Goal: Information Seeking & Learning: Learn about a topic

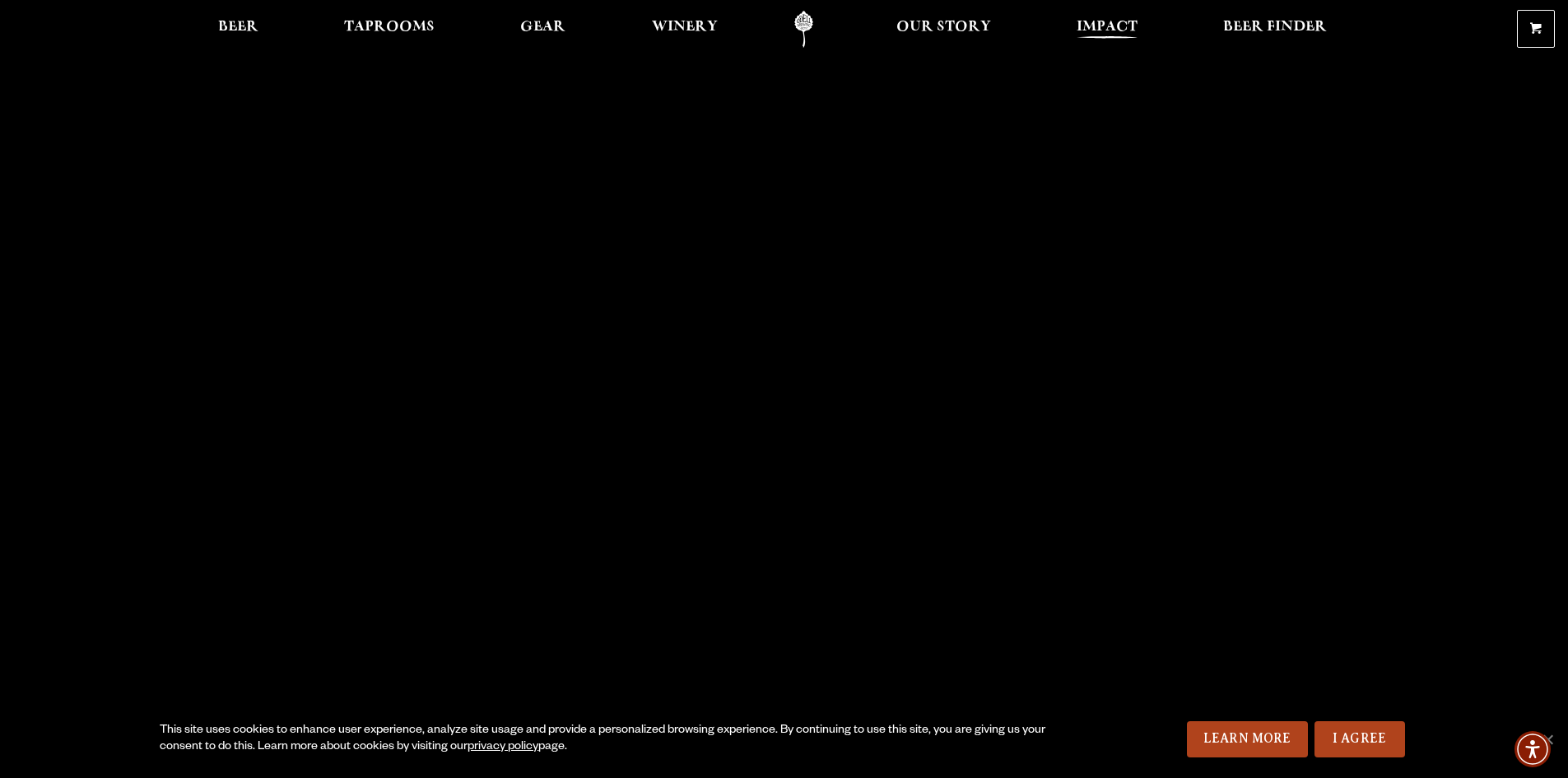
click at [1116, 27] on span "Impact" at bounding box center [1107, 27] width 61 height 13
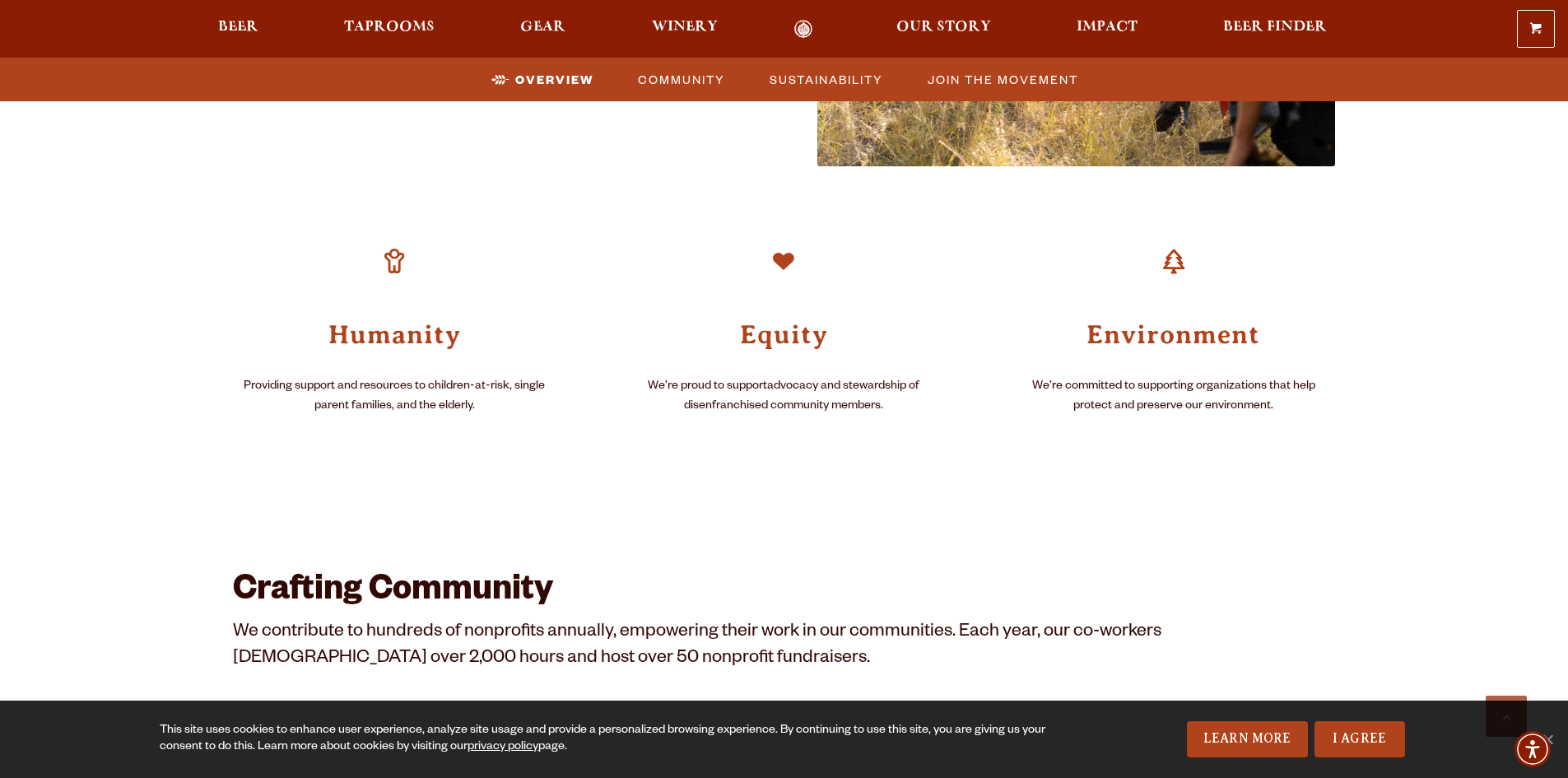
scroll to position [1152, 0]
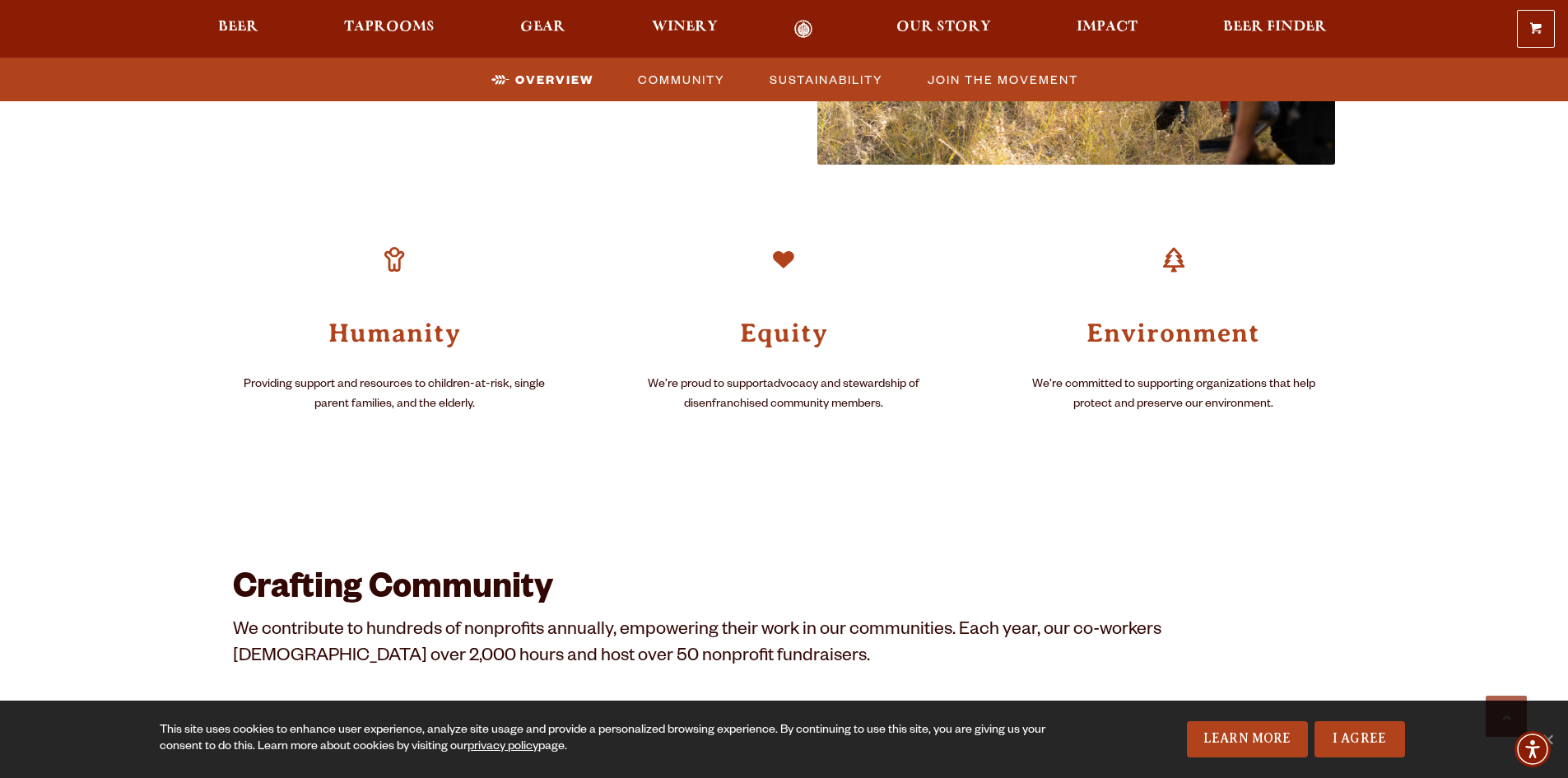
click at [780, 332] on h3 "Equity" at bounding box center [784, 332] width 324 height 34
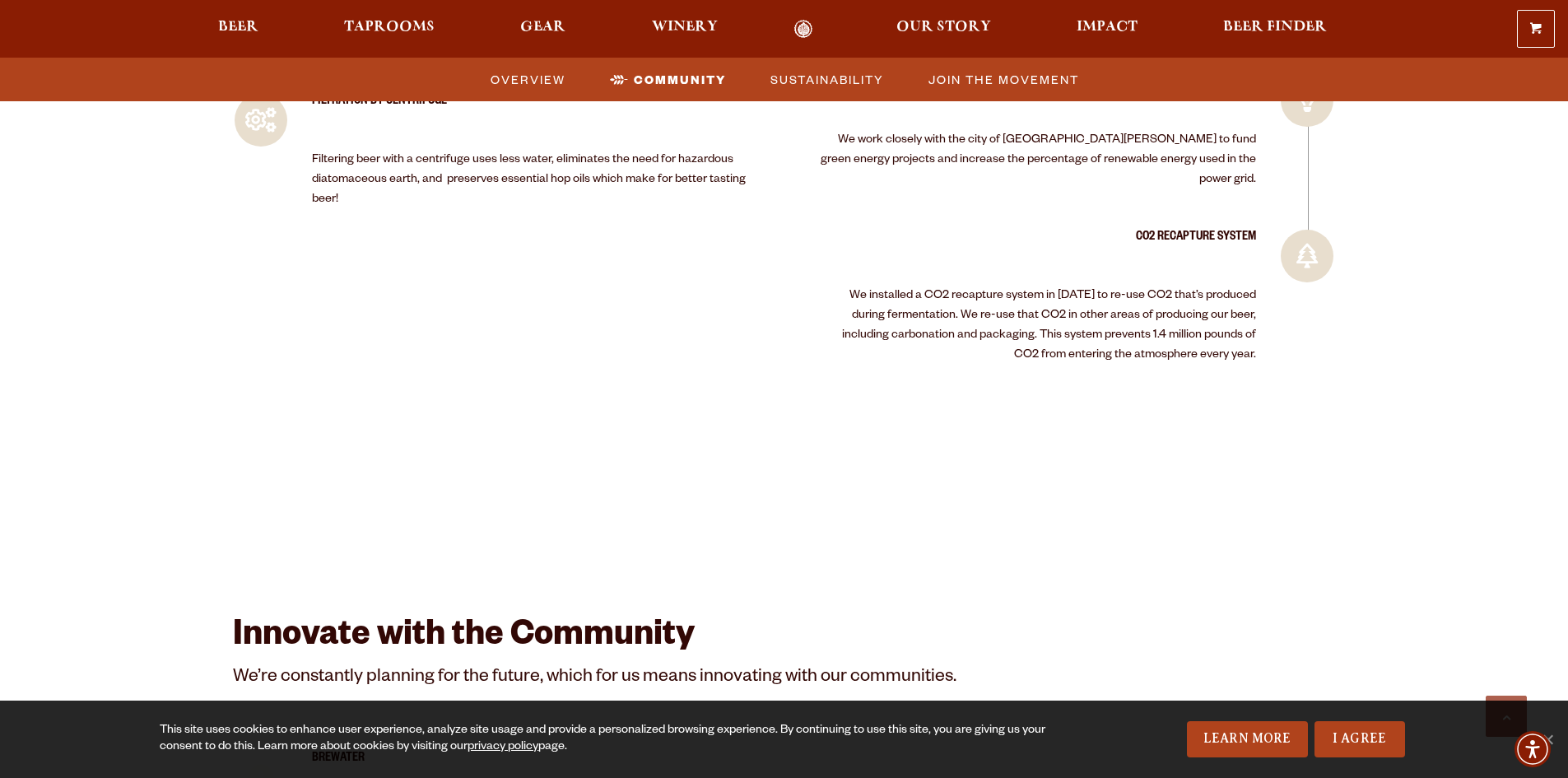
scroll to position [3128, 0]
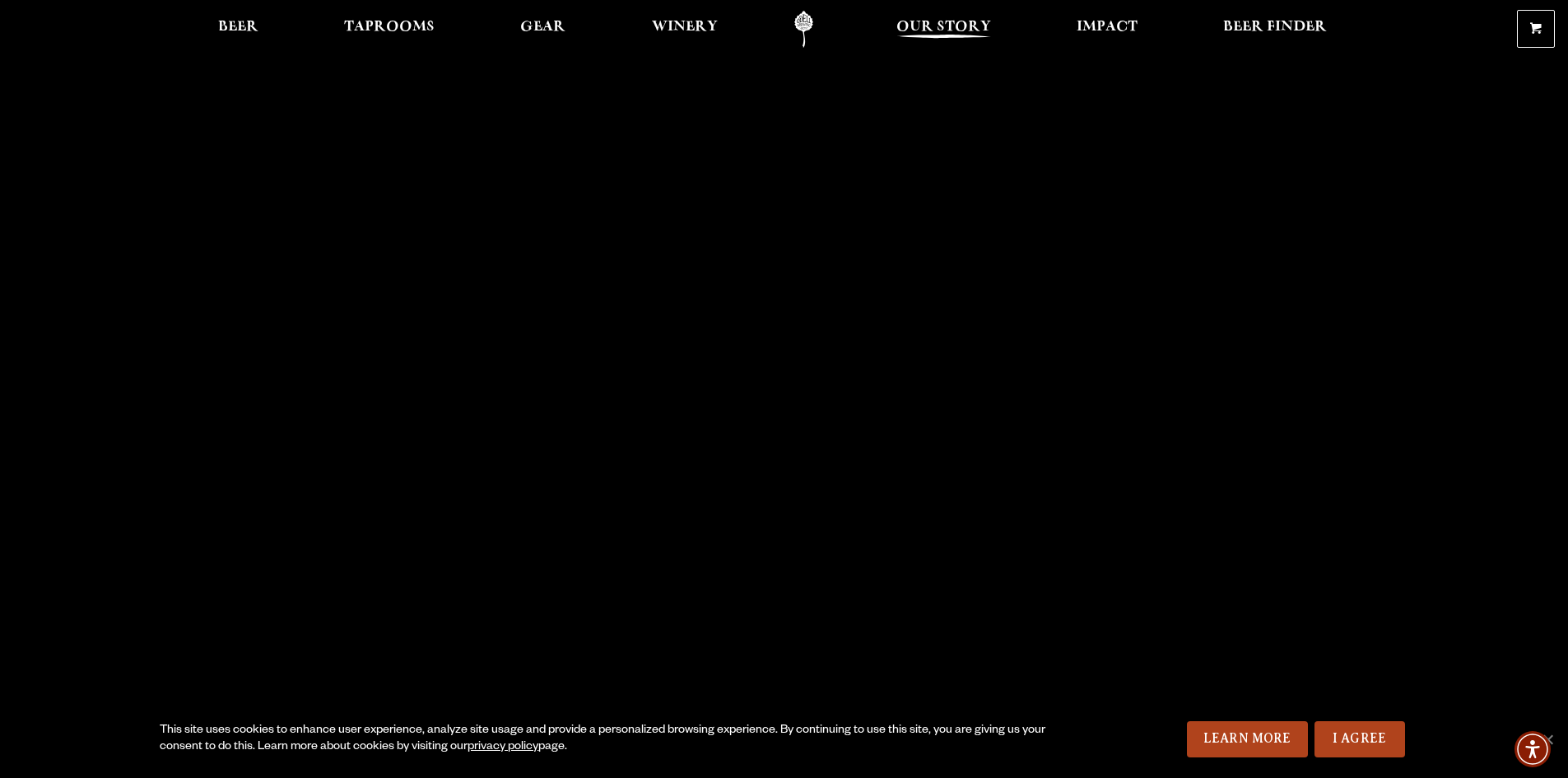
click at [948, 27] on span "Our Story" at bounding box center [944, 27] width 94 height 13
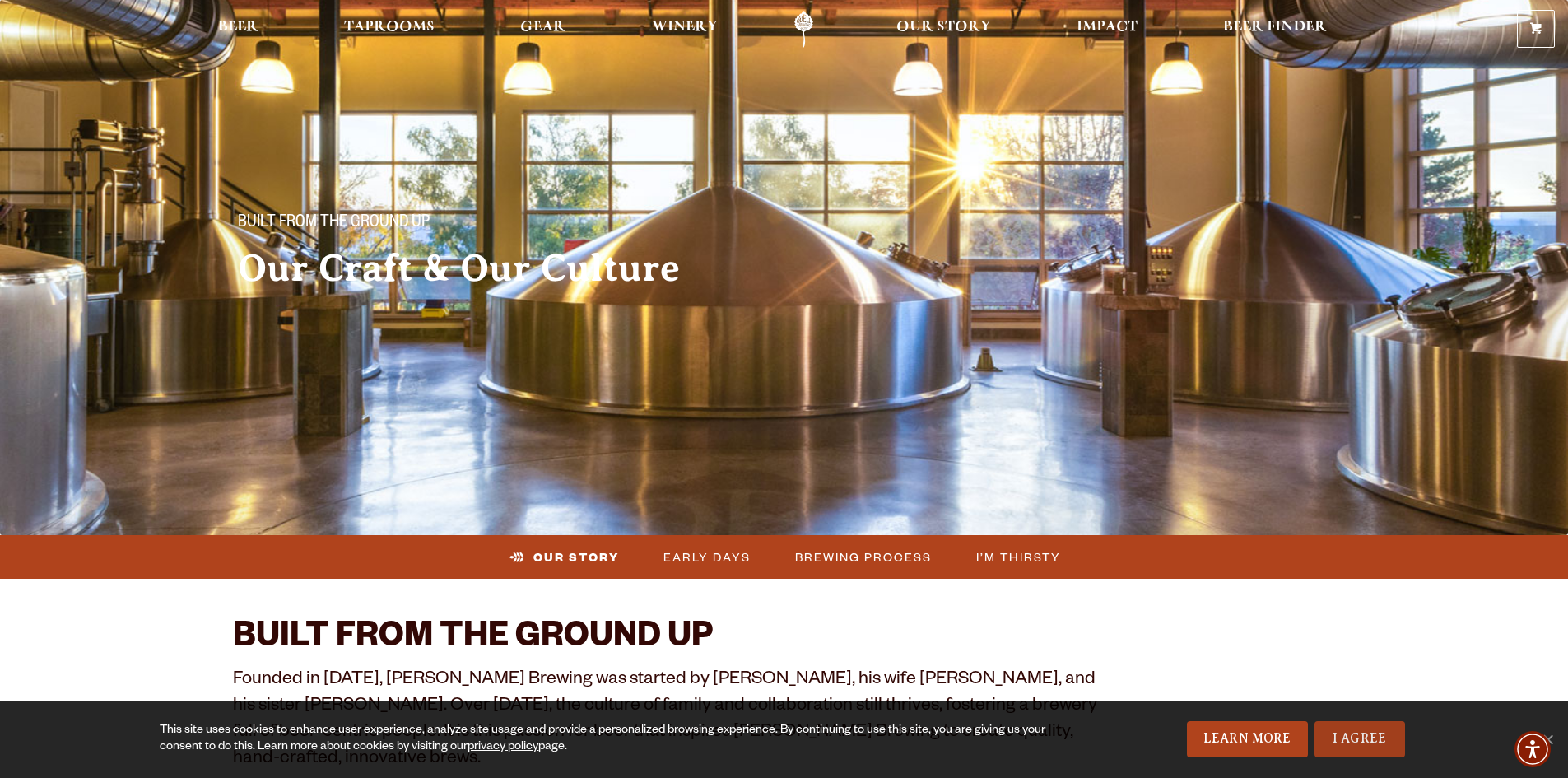
click at [1352, 743] on link "I Agree" at bounding box center [1360, 739] width 91 height 36
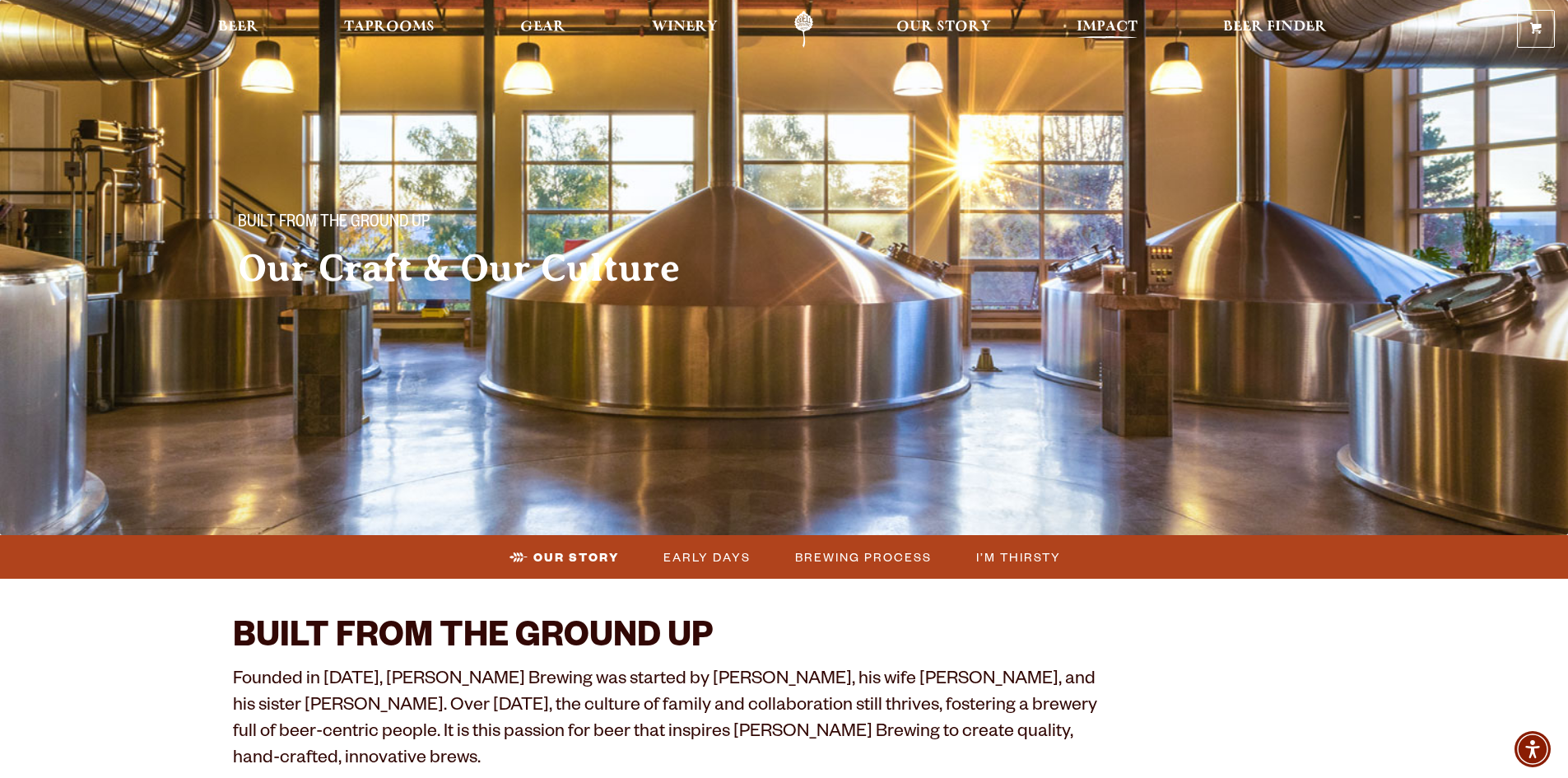
click at [1112, 30] on span "Impact" at bounding box center [1107, 27] width 61 height 13
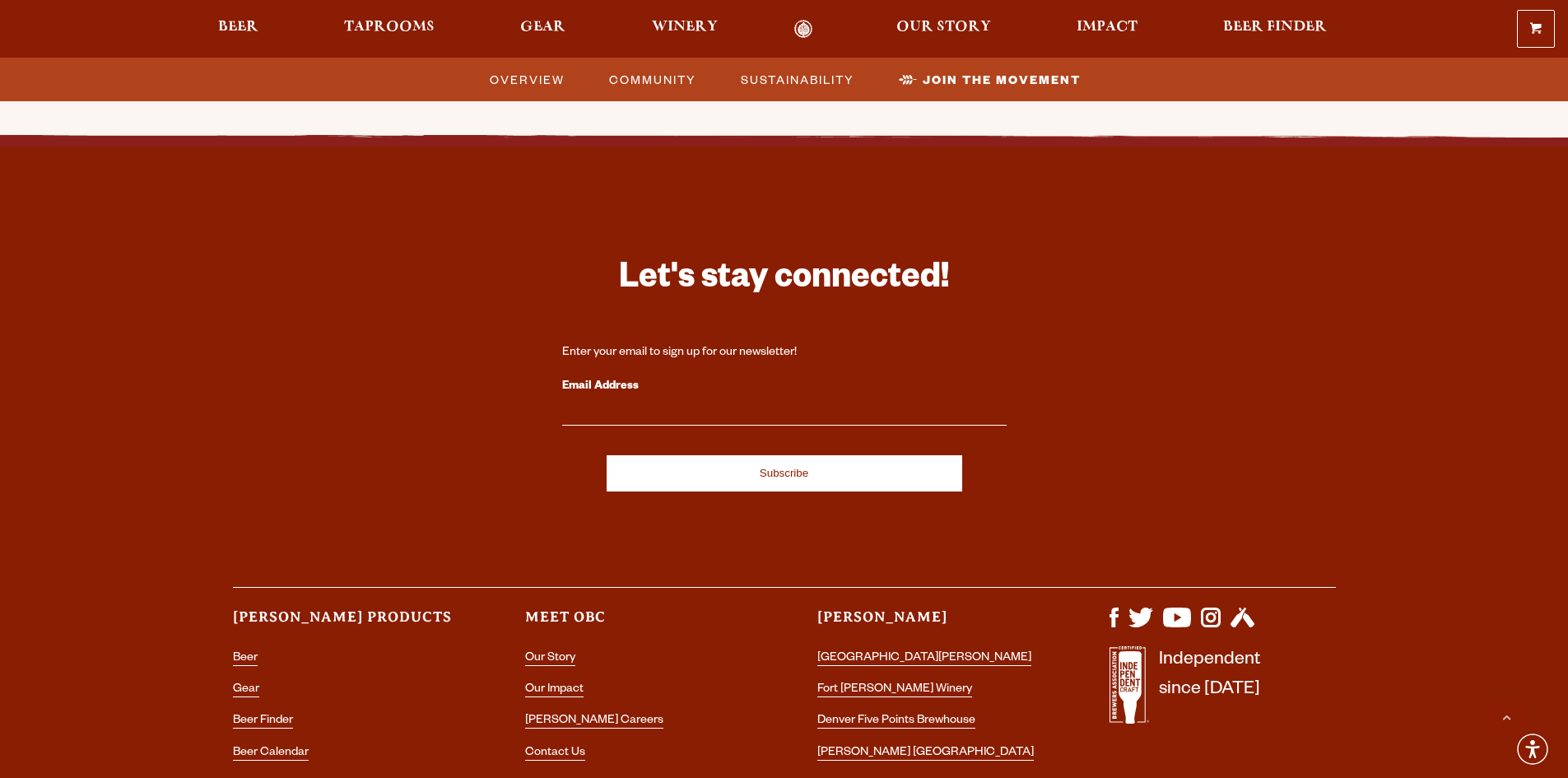
scroll to position [5083, 0]
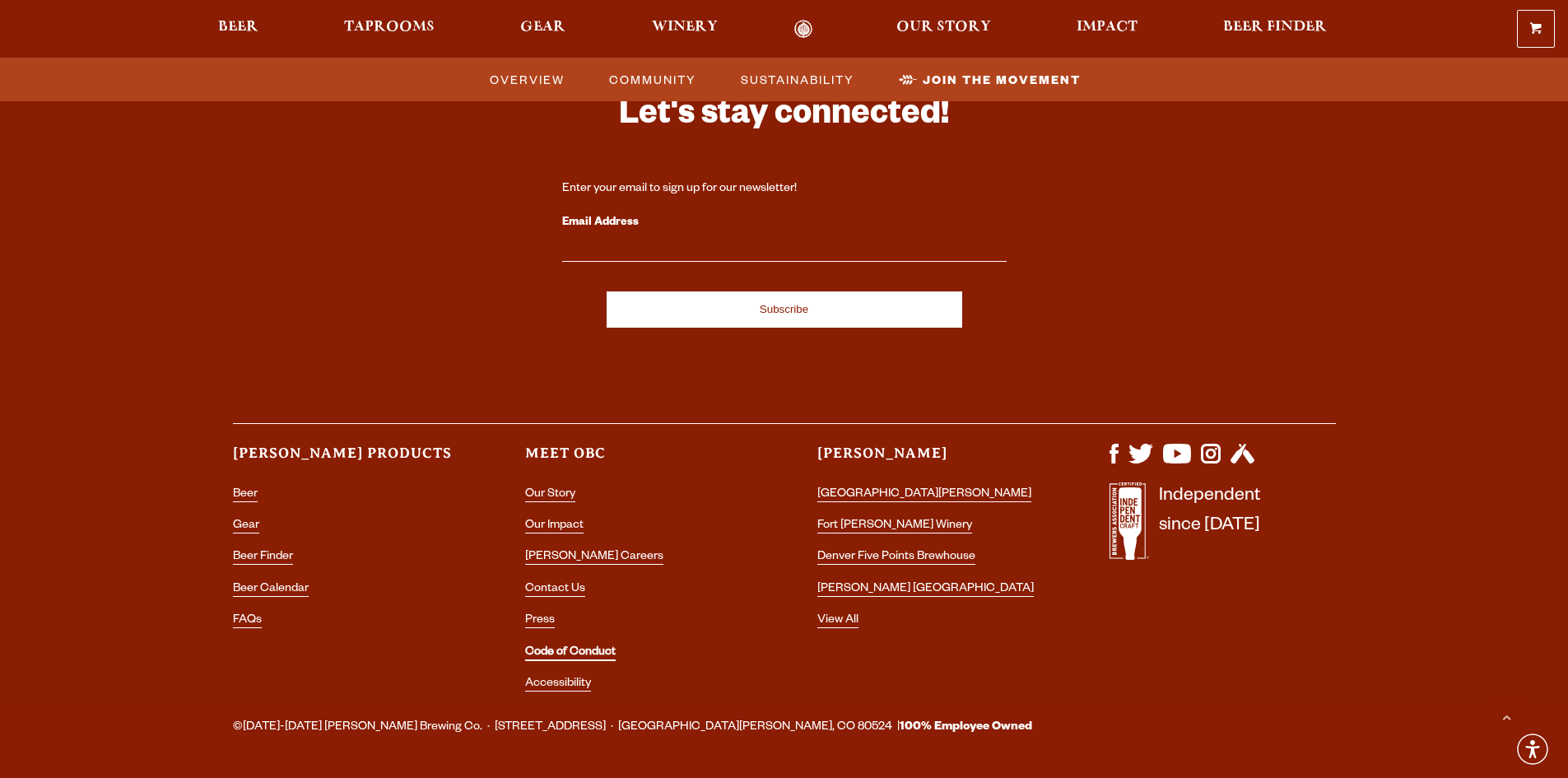
click at [546, 646] on link "Code of Conduct" at bounding box center [570, 653] width 91 height 14
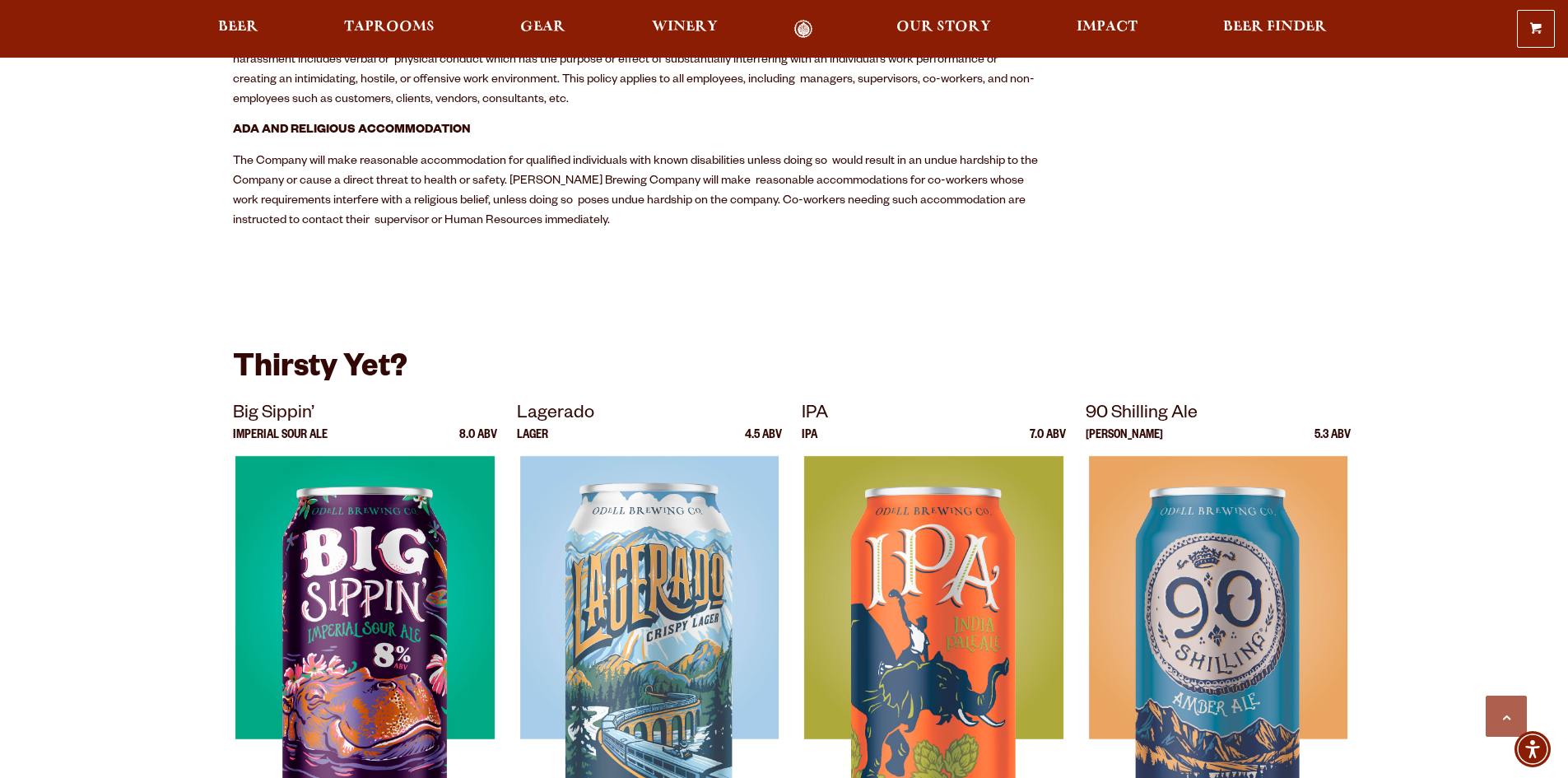
scroll to position [3293, 0]
